Goal: Transaction & Acquisition: Purchase product/service

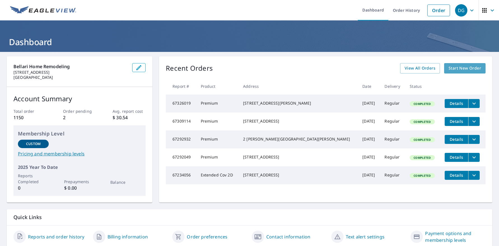
click at [465, 68] on span "Start New Order" at bounding box center [465, 68] width 33 height 7
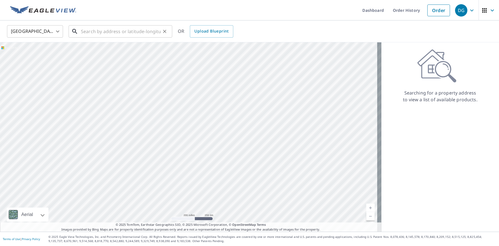
click at [104, 31] on input "text" at bounding box center [121, 32] width 80 height 16
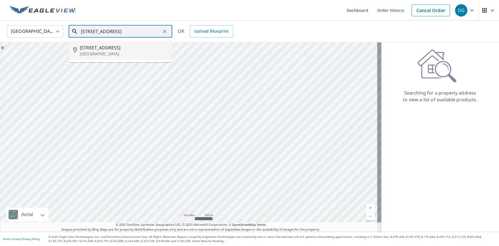
click at [110, 53] on p "[GEOGRAPHIC_DATA]" at bounding box center [124, 54] width 88 height 6
type input "[STREET_ADDRESS]"
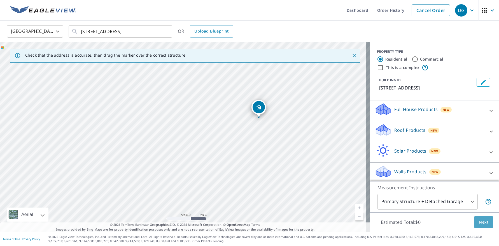
click at [475, 226] on button "Next" at bounding box center [484, 222] width 18 height 13
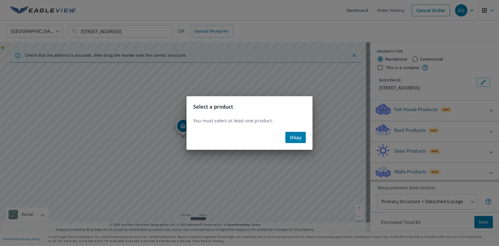
click at [294, 140] on span "Okay" at bounding box center [295, 137] width 11 height 8
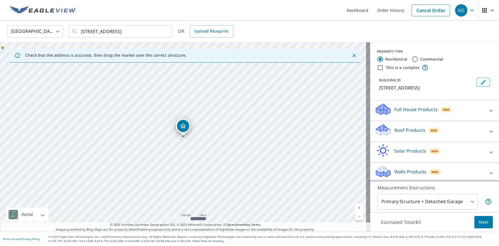
click at [488, 131] on icon at bounding box center [491, 131] width 7 height 7
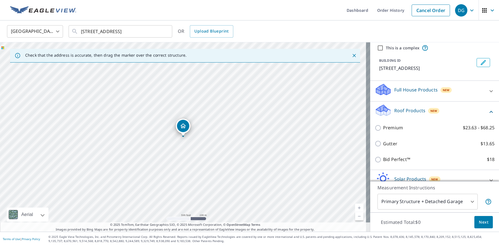
scroll to position [28, 0]
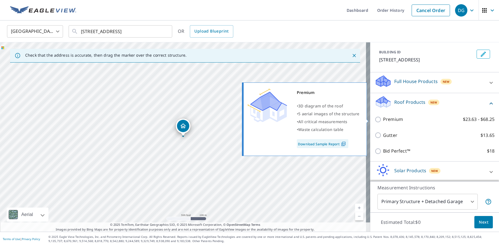
click at [390, 121] on p "Premium" at bounding box center [393, 119] width 20 height 7
click at [383, 121] on input "Premium $23.63 - $68.25" at bounding box center [379, 119] width 8 height 7
checkbox input "true"
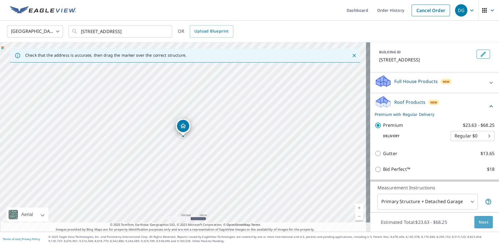
click at [481, 223] on span "Next" at bounding box center [484, 222] width 10 height 7
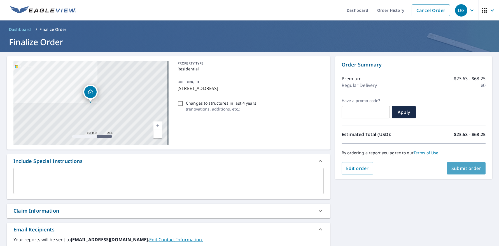
click at [465, 165] on span "Submit order" at bounding box center [467, 168] width 30 height 6
checkbox input "true"
